Goal: Use online tool/utility: Use online tool/utility

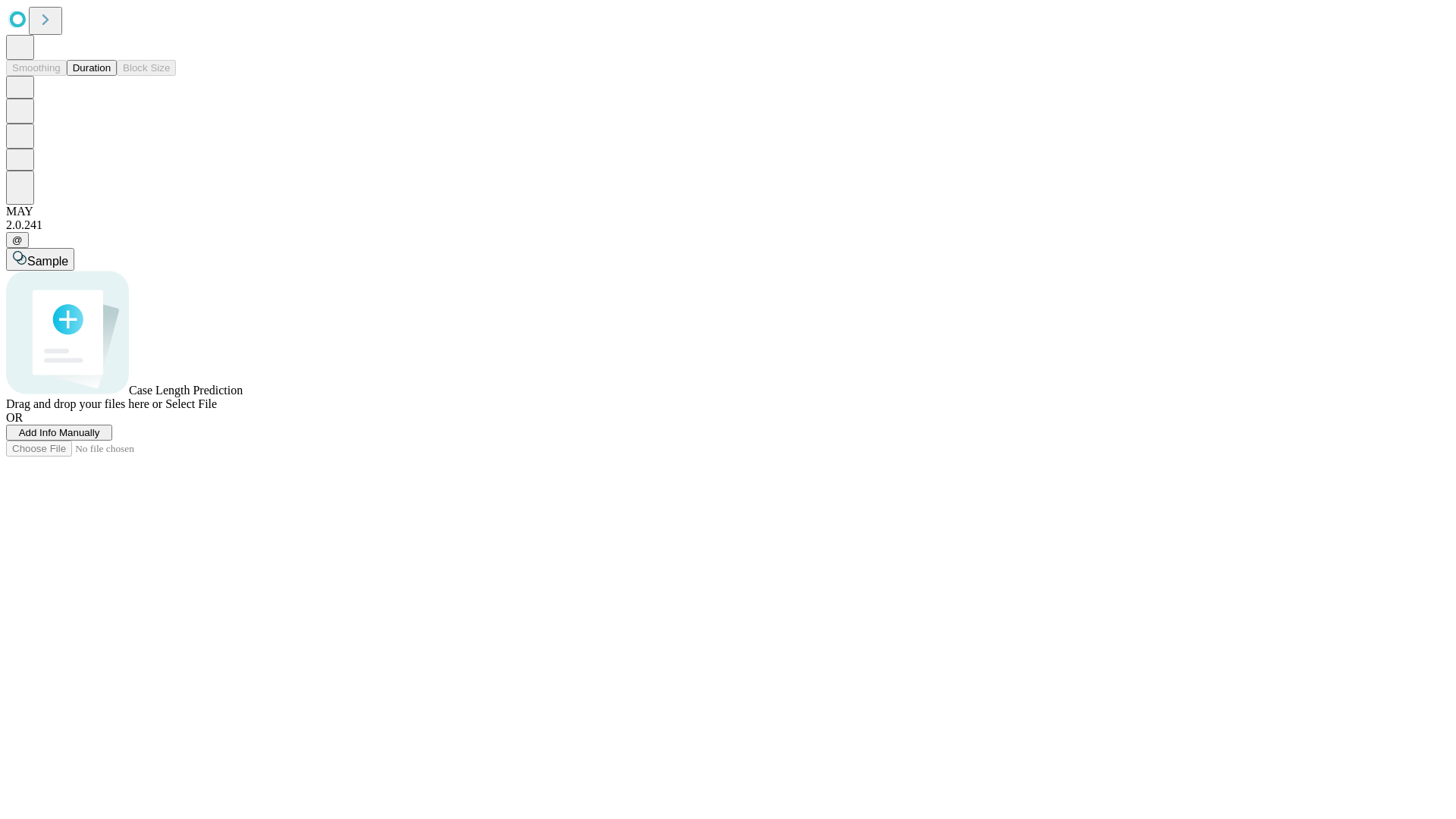
click at [110, 76] on button "Duration" at bounding box center [92, 68] width 50 height 16
click at [68, 254] on span "Sample" at bounding box center [48, 261] width 41 height 13
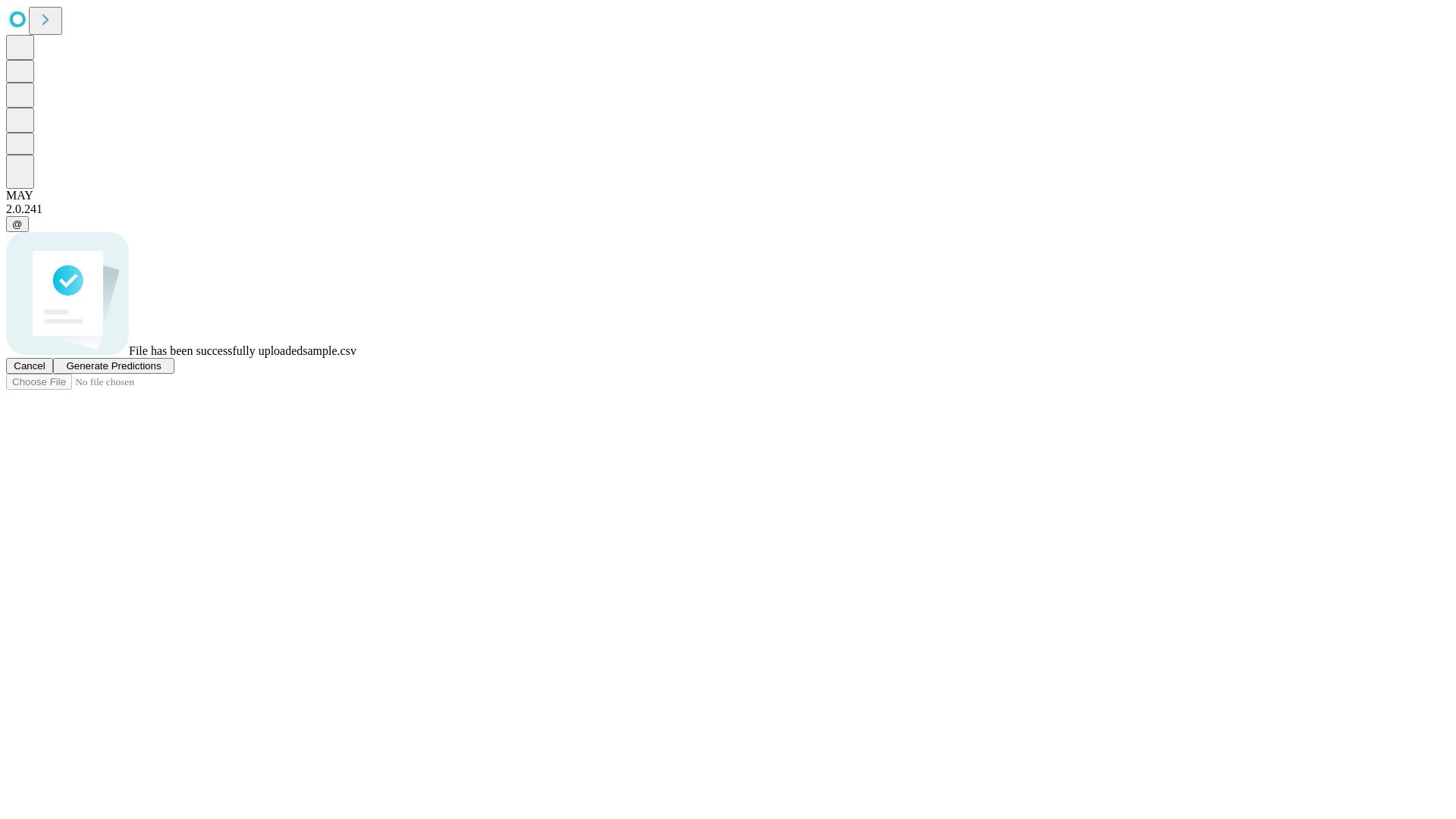
click at [160, 372] on span "Generate Predictions" at bounding box center [113, 366] width 95 height 12
